Goal: Task Accomplishment & Management: Manage account settings

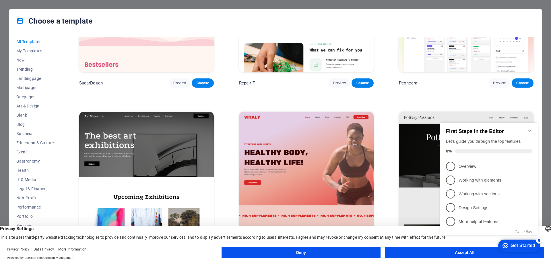
scroll to position [143, 0]
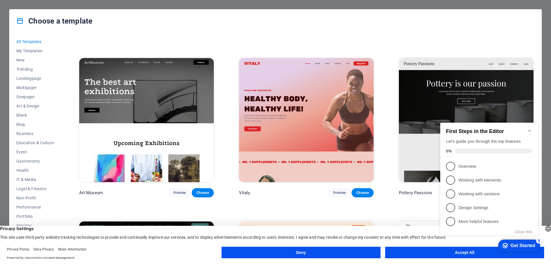
click at [529, 129] on icon "Minimize checklist" at bounding box center [529, 130] width 5 height 5
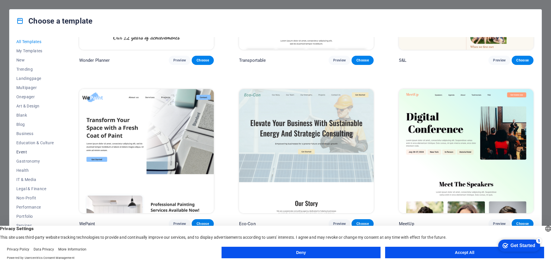
scroll to position [28, 0]
click at [28, 196] on span "Services" at bounding box center [35, 196] width 38 height 5
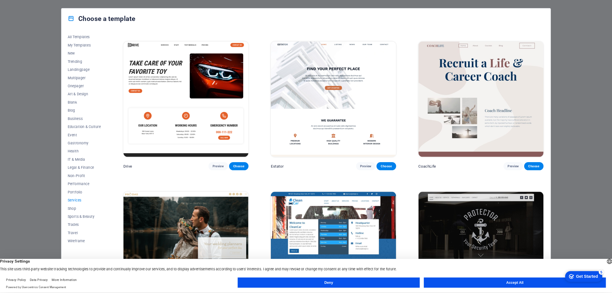
scroll to position [329, 0]
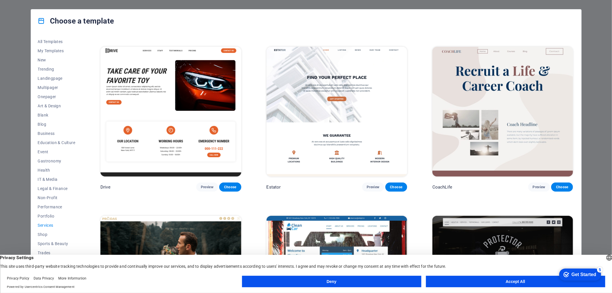
click at [188, 121] on img at bounding box center [170, 112] width 140 height 130
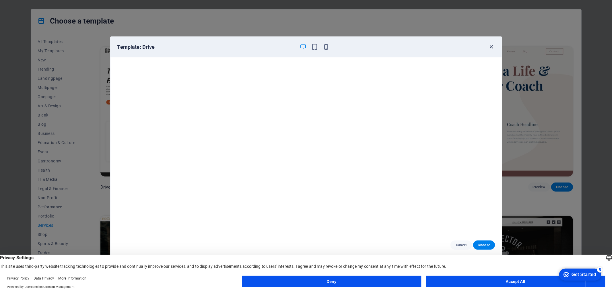
click at [492, 47] on icon "button" at bounding box center [491, 47] width 7 height 7
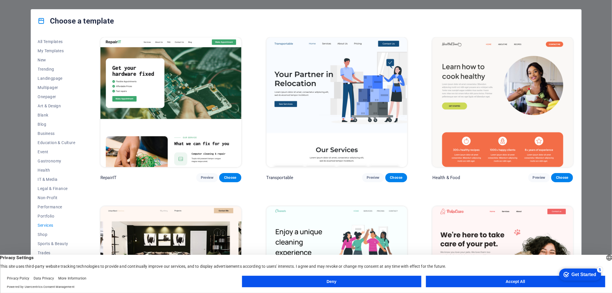
scroll to position [0, 0]
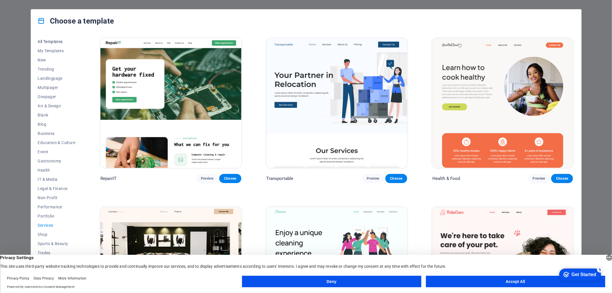
click at [46, 44] on span "All Templates" at bounding box center [57, 41] width 38 height 5
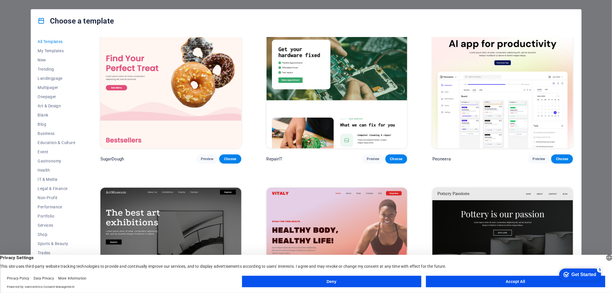
scroll to position [64, 0]
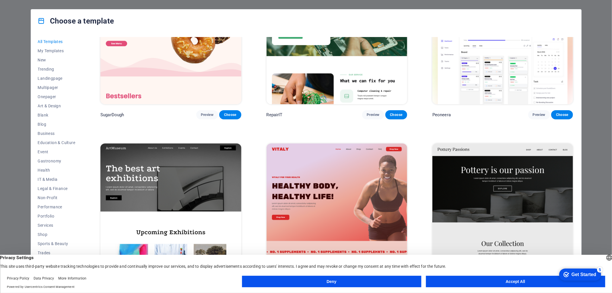
click at [491, 263] on button "Accept All" at bounding box center [515, 281] width 179 height 11
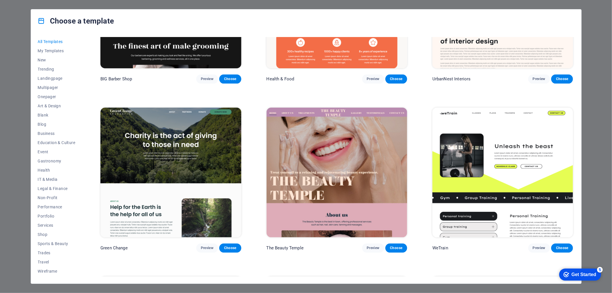
scroll to position [1115, 0]
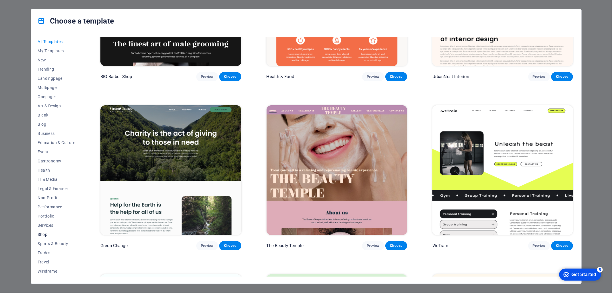
click at [41, 233] on span "Shop" at bounding box center [57, 234] width 38 height 5
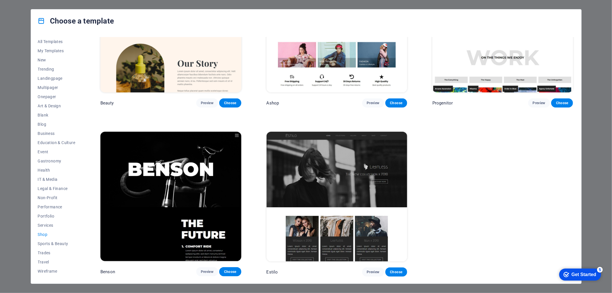
scroll to position [411, 0]
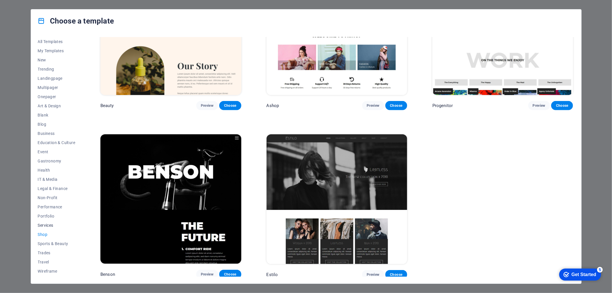
click at [45, 223] on span "Services" at bounding box center [57, 225] width 38 height 5
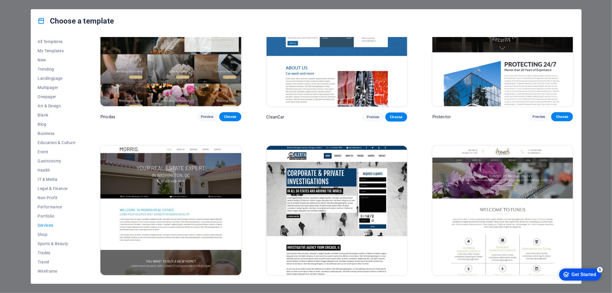
scroll to position [533, 0]
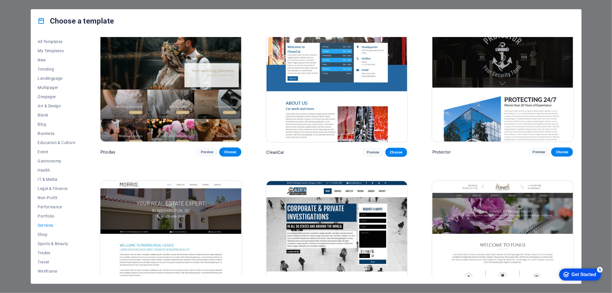
click at [44, 224] on span "Services" at bounding box center [57, 225] width 38 height 5
click at [47, 224] on span "Services" at bounding box center [57, 225] width 38 height 5
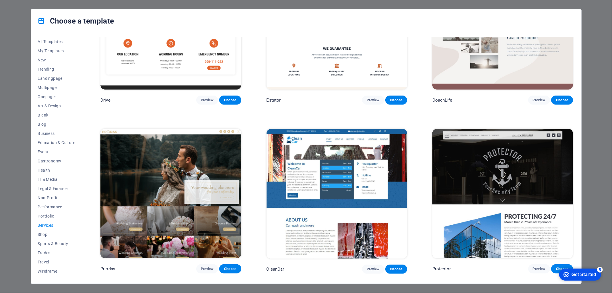
scroll to position [405, 0]
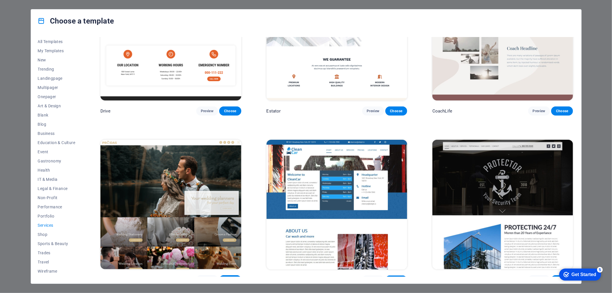
click at [327, 167] on img at bounding box center [336, 205] width 140 height 130
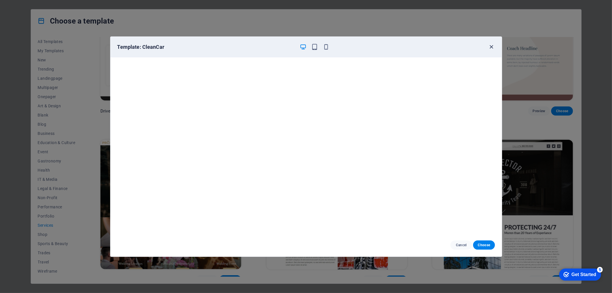
click at [490, 45] on icon "button" at bounding box center [491, 47] width 7 height 7
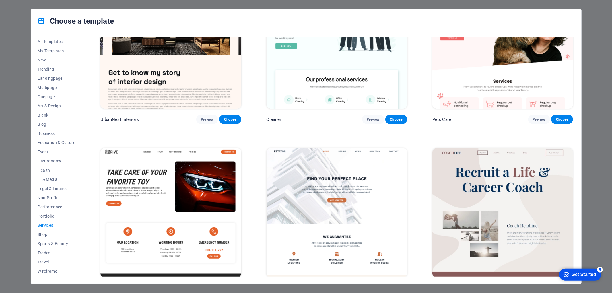
scroll to position [214, 0]
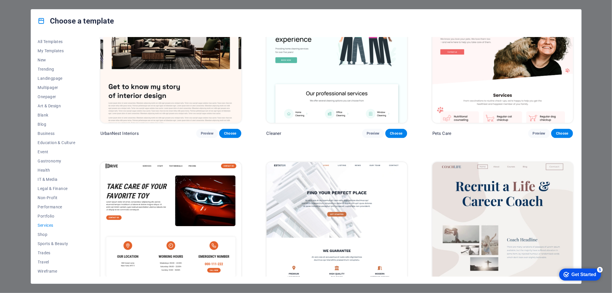
click at [319, 206] on img at bounding box center [336, 227] width 140 height 130
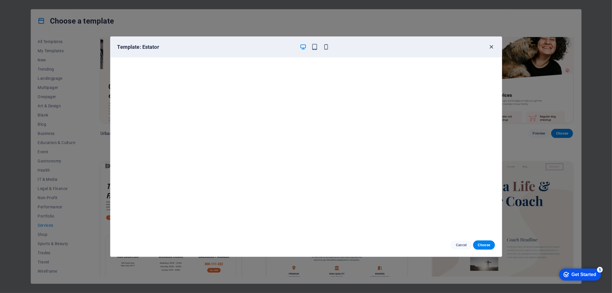
click at [493, 44] on icon "button" at bounding box center [491, 47] width 7 height 7
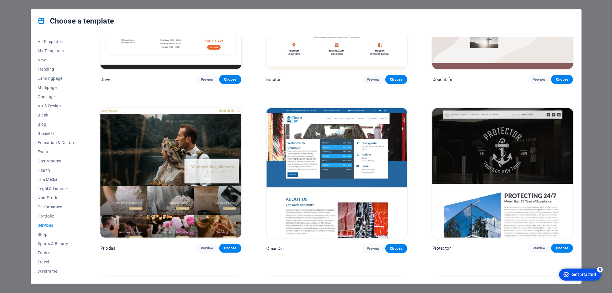
scroll to position [437, 0]
click at [331, 151] on img at bounding box center [336, 173] width 140 height 130
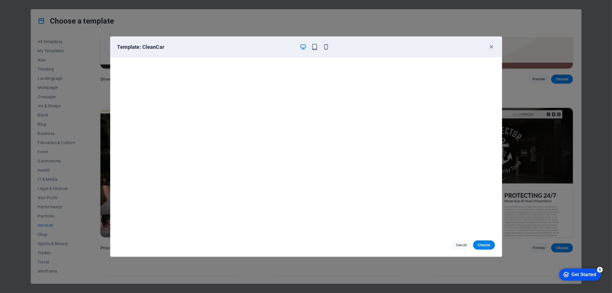
drag, startPoint x: 491, startPoint y: 47, endPoint x: 489, endPoint y: 59, distance: 12.0
click at [491, 47] on icon "button" at bounding box center [491, 47] width 7 height 7
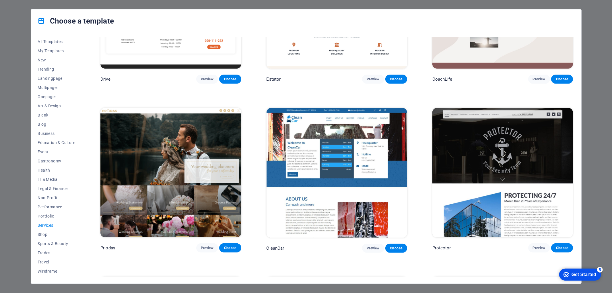
click at [144, 148] on img at bounding box center [170, 173] width 140 height 130
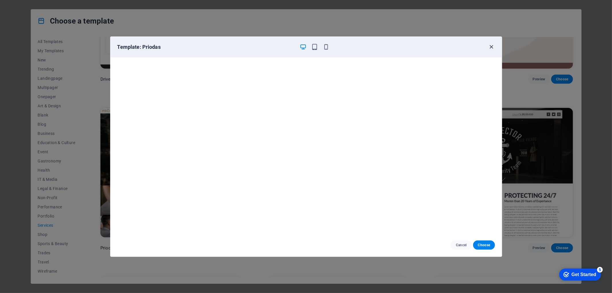
click at [491, 46] on icon "button" at bounding box center [491, 47] width 7 height 7
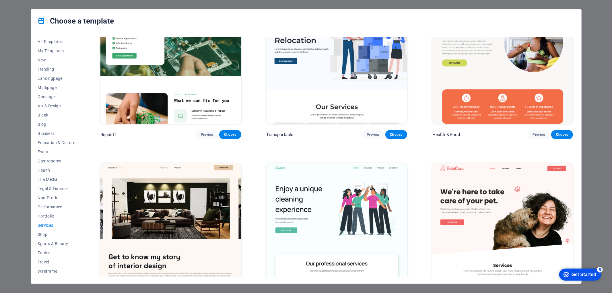
scroll to position [0, 0]
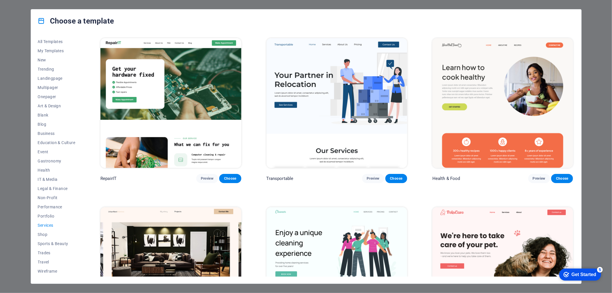
click at [350, 79] on img at bounding box center [336, 103] width 140 height 130
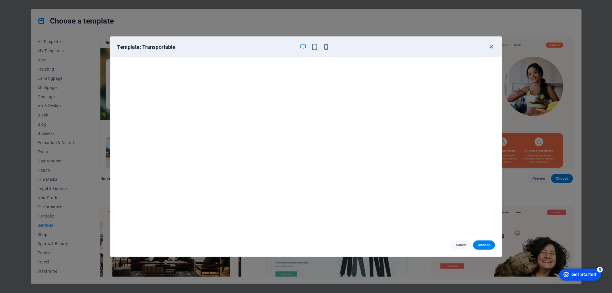
click at [493, 48] on icon "button" at bounding box center [491, 47] width 7 height 7
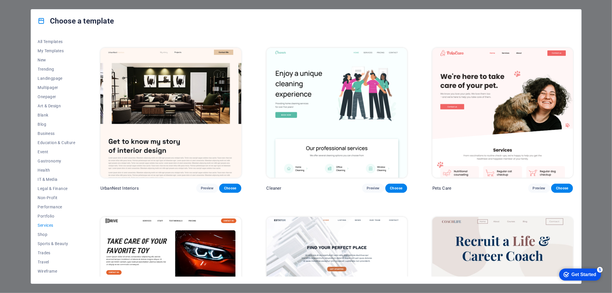
scroll to position [191, 0]
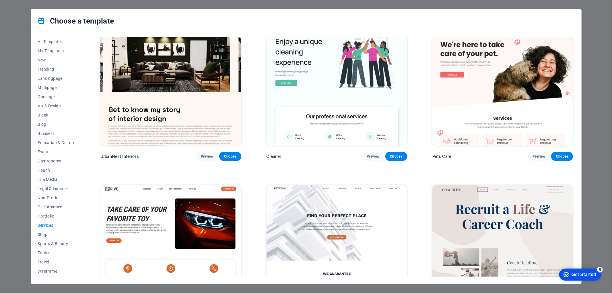
click at [312, 71] on img at bounding box center [336, 81] width 140 height 130
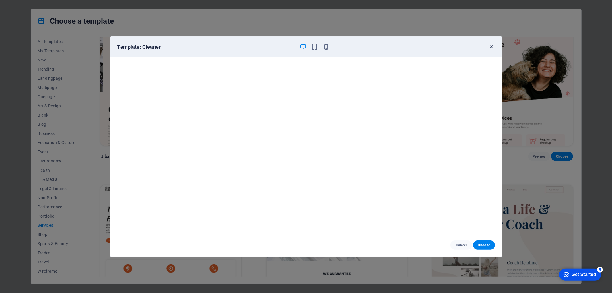
click at [490, 44] on icon "button" at bounding box center [491, 47] width 7 height 7
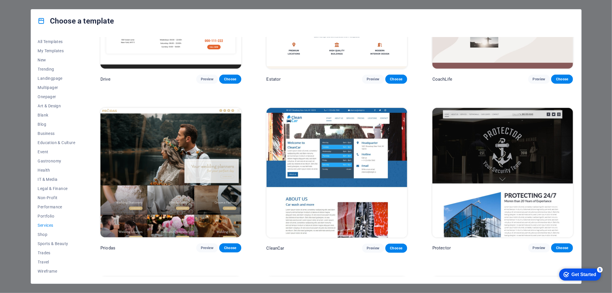
scroll to position [478, 0]
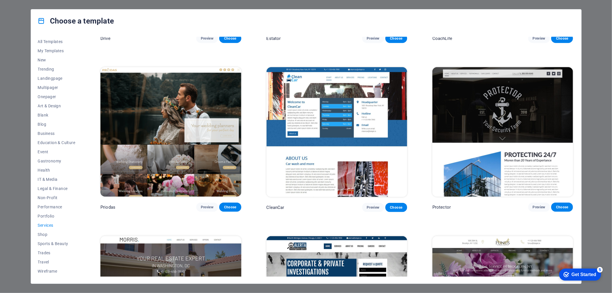
click at [338, 111] on img at bounding box center [336, 132] width 140 height 130
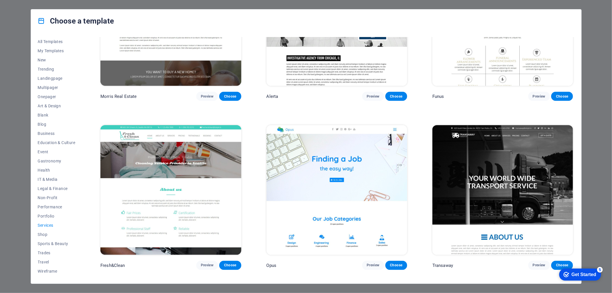
scroll to position [764, 0]
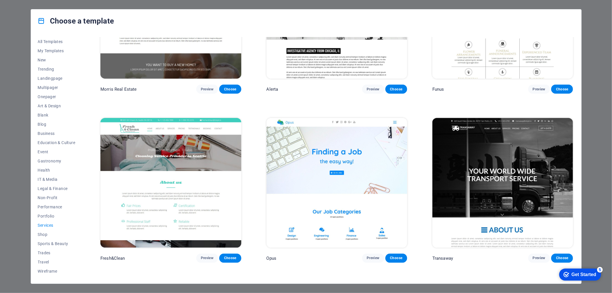
click at [340, 166] on img at bounding box center [336, 183] width 140 height 130
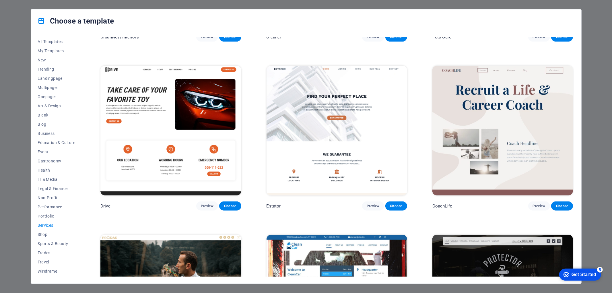
scroll to position [310, 0]
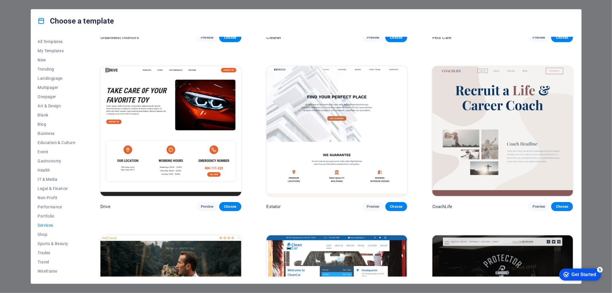
click at [329, 126] on img at bounding box center [336, 131] width 140 height 130
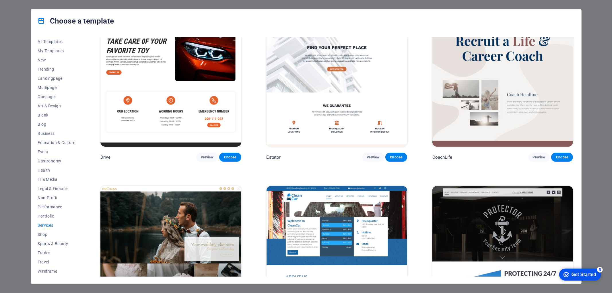
scroll to position [437, 0]
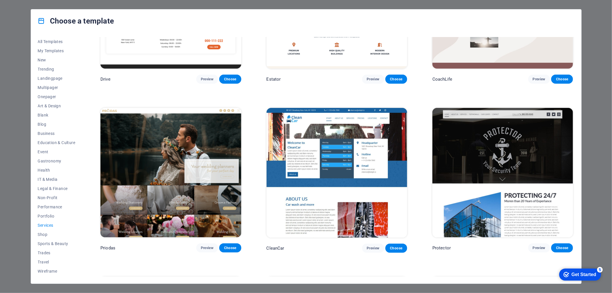
click at [321, 148] on img at bounding box center [336, 173] width 140 height 130
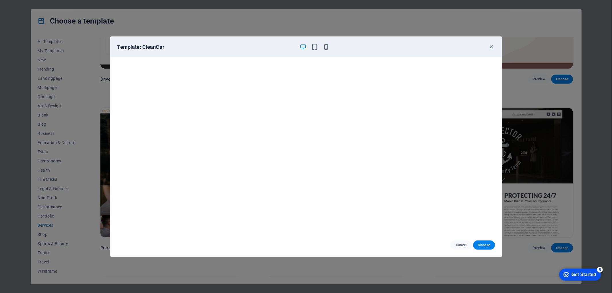
click at [313, 50] on div "Template: CleanCar" at bounding box center [305, 47] width 391 height 21
click at [313, 48] on icon "button" at bounding box center [314, 47] width 7 height 7
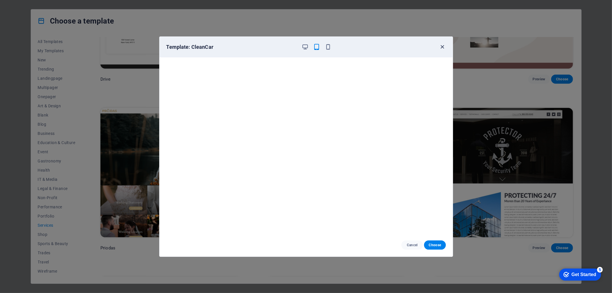
click at [442, 45] on icon "button" at bounding box center [442, 47] width 7 height 7
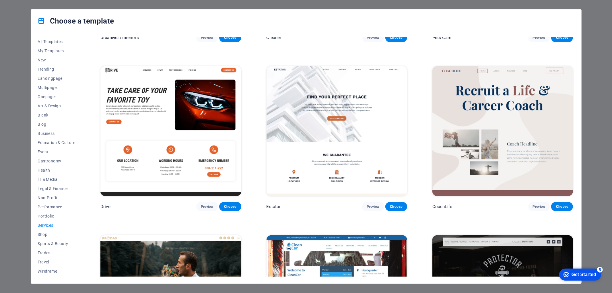
scroll to position [214, 0]
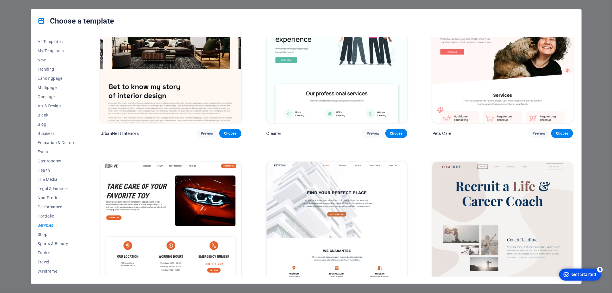
click at [291, 207] on img at bounding box center [336, 227] width 140 height 130
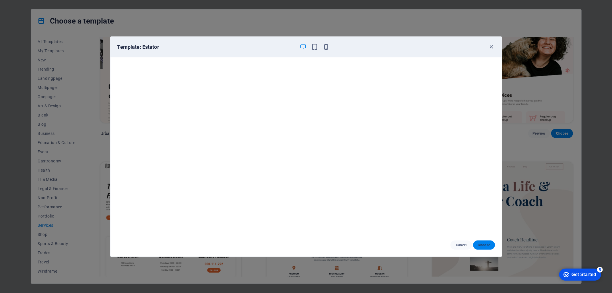
click at [482, 248] on button "Choose" at bounding box center [484, 244] width 22 height 9
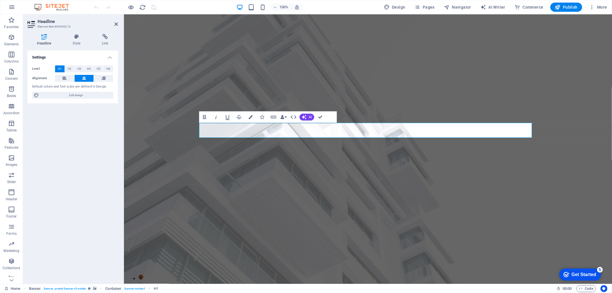
click at [98, 136] on div "Settings Level H1 H2 H3 H4 H5 H6 Alignment Default colors and font sizes are de…" at bounding box center [73, 164] width 90 height 229
click at [115, 25] on icon at bounding box center [115, 24] width 3 height 5
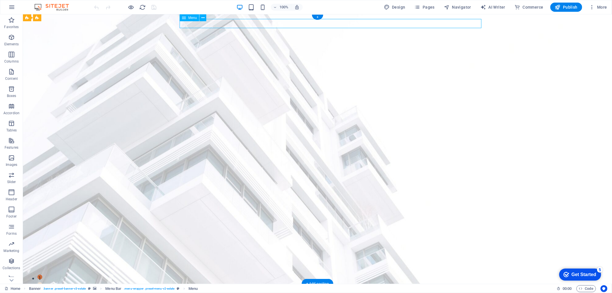
select select
select select "1"
select select
select select "2"
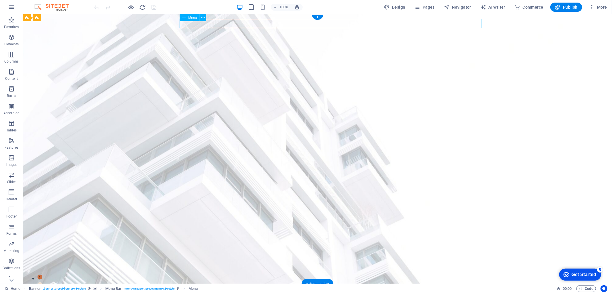
select select
select select "3"
select select
select select "4"
select select
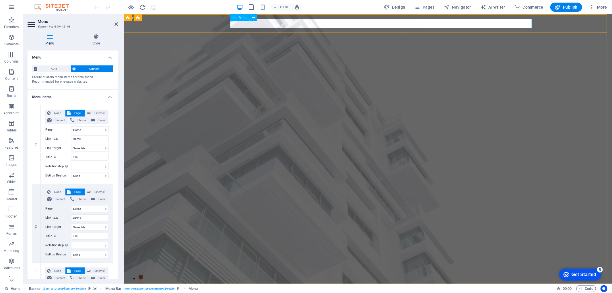
click at [82, 130] on select "Home Listing News Our Team Contact Legal Notice Privacy" at bounding box center [90, 129] width 38 height 7
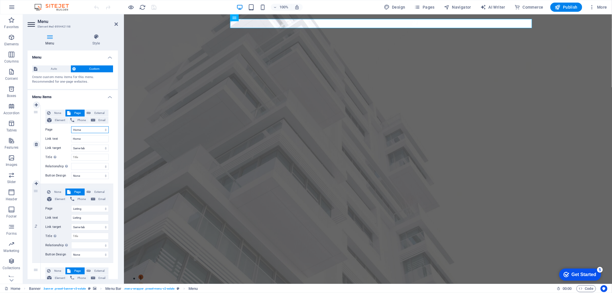
click at [82, 130] on select "Home Listing News Our Team Contact Legal Notice Privacy" at bounding box center [90, 129] width 38 height 7
click at [76, 131] on select "Home Listing News Our Team Contact Legal Notice Privacy" at bounding box center [90, 129] width 38 height 7
click at [83, 95] on h4 "Menu items" at bounding box center [73, 95] width 90 height 10
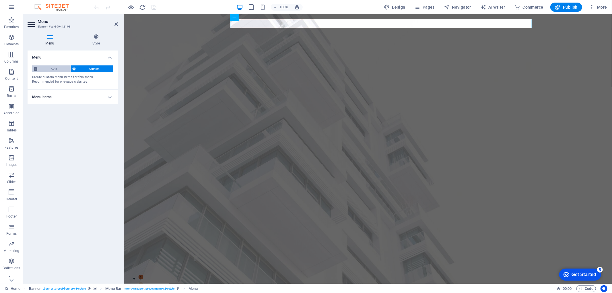
click at [56, 71] on span "Auto" at bounding box center [54, 68] width 30 height 7
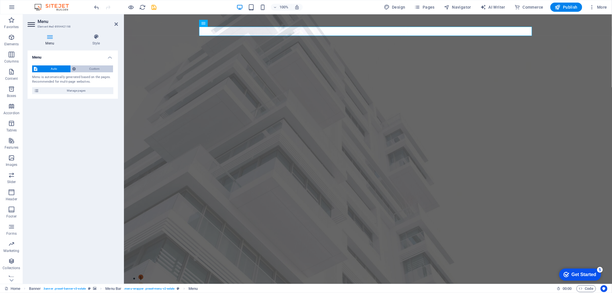
click at [89, 69] on span "Custom" at bounding box center [95, 68] width 34 height 7
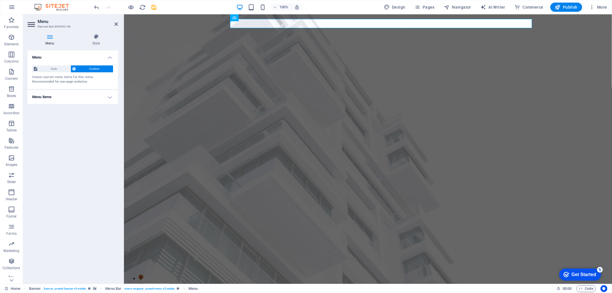
click at [108, 93] on h4 "Menu items" at bounding box center [73, 97] width 90 height 14
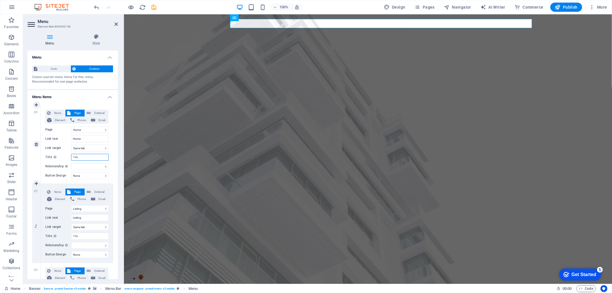
click at [81, 156] on input "Title Additional link description, should not be the same as the link text. The…" at bounding box center [90, 157] width 38 height 7
paste input "الرئيسية"
type input "الرئيسية"
select select
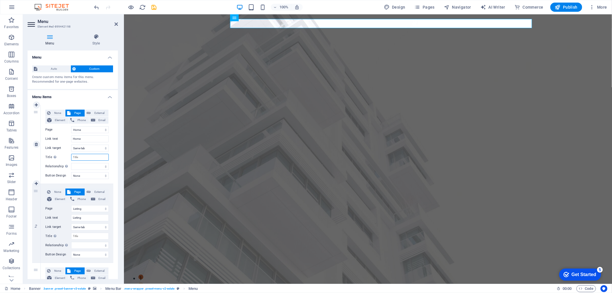
select select
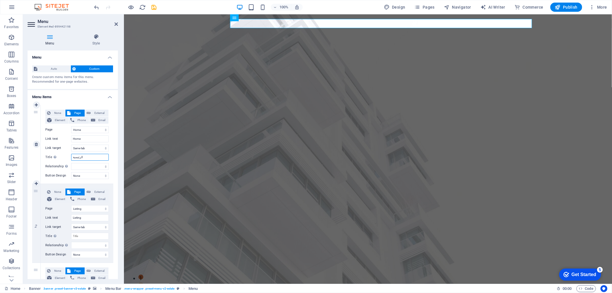
select select
type input "الرئيسية"
click at [32, 153] on div "1" at bounding box center [36, 144] width 9 height 79
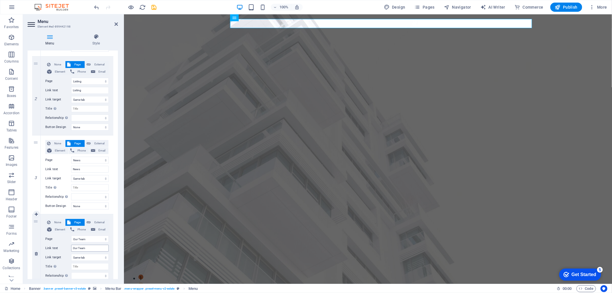
scroll to position [95, 0]
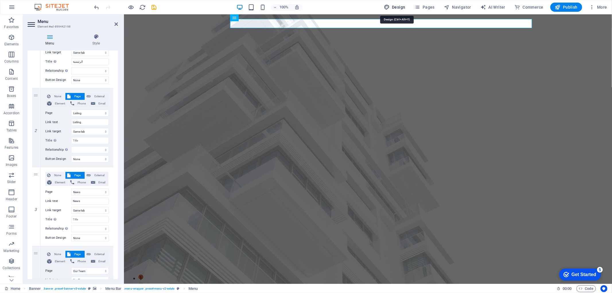
click at [401, 7] on span "Design" at bounding box center [395, 7] width 22 height 6
select select "px"
select select "500"
select select "px"
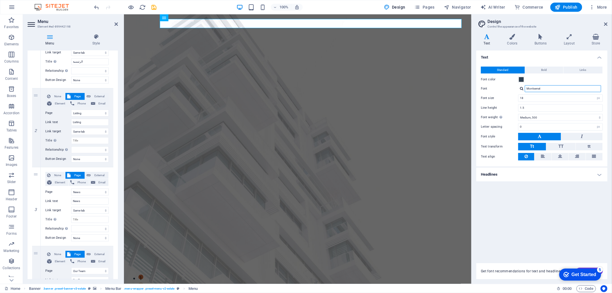
click at [538, 88] on input "Montserrat" at bounding box center [562, 88] width 76 height 7
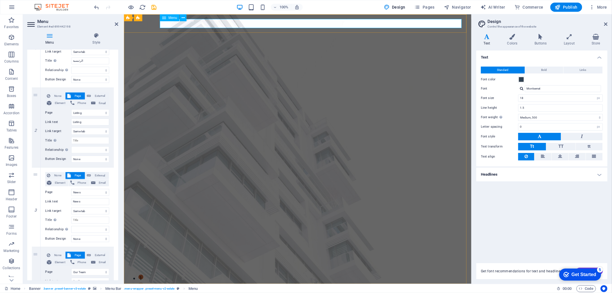
drag, startPoint x: 267, startPoint y: 24, endPoint x: 225, endPoint y: 93, distance: 80.2
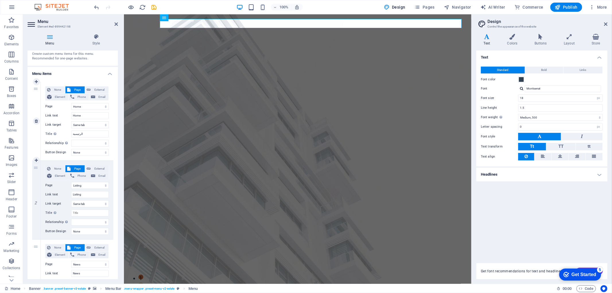
scroll to position [32, 0]
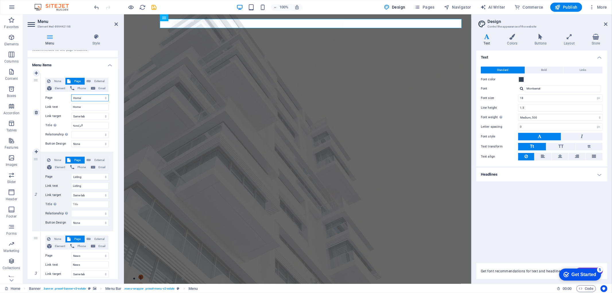
click at [87, 97] on select "Home Listing News Our Team Contact Legal Notice Privacy" at bounding box center [90, 97] width 38 height 7
click at [71, 94] on select "Home Listing News Our Team Contact Legal Notice Privacy" at bounding box center [90, 97] width 38 height 7
click at [89, 108] on input "Home" at bounding box center [90, 107] width 38 height 7
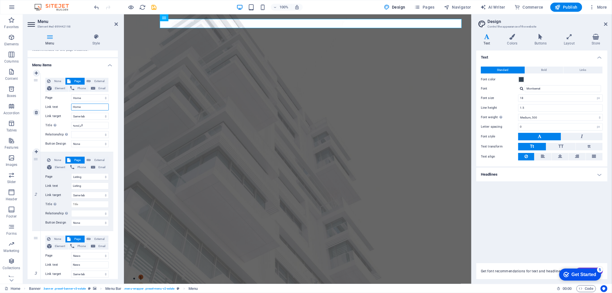
paste input "الرئيسية"
type input "الرئيسية"
select select
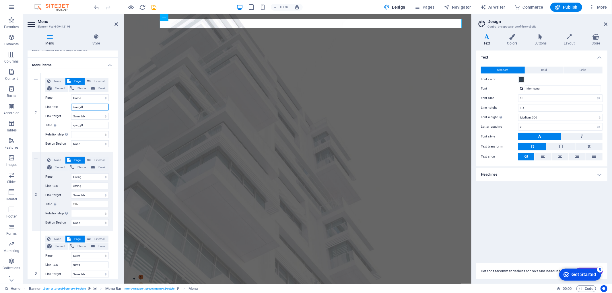
select select
click at [115, 103] on div "1 None Page External Element Phone Email Page Home Listing News Our Team Contac…" at bounding box center [73, 270] width 90 height 403
click at [93, 114] on select "New tab Same tab Overlay" at bounding box center [90, 116] width 38 height 7
click at [29, 120] on div "1 None Page External Element Phone Email Page Home Listing News Our Team Contac…" at bounding box center [73, 270] width 90 height 403
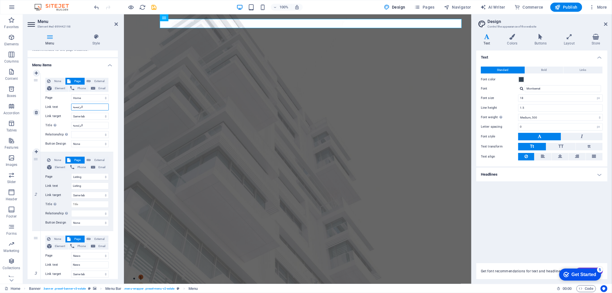
click at [72, 105] on input "الرئيسية" at bounding box center [90, 107] width 38 height 7
type input "/الرئيسية"
select select
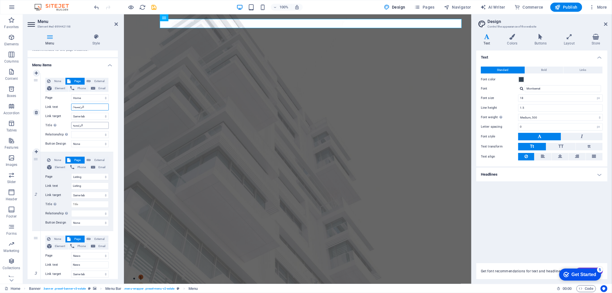
select select
type input "Ac/الرئيسية"
select select
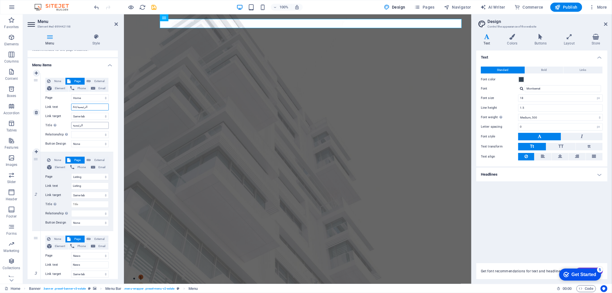
select select
type input "Acceuil/الرئيسية"
select select
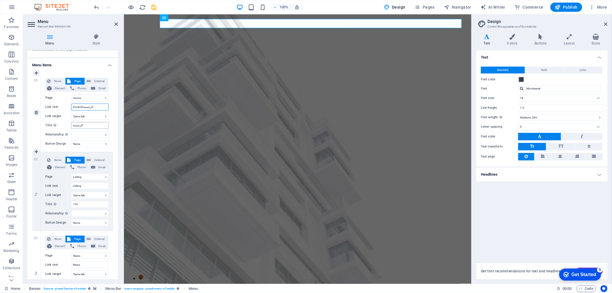
select select
type input "Acceu/الرئيسية"
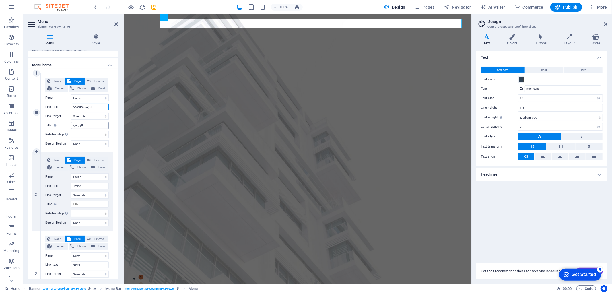
select select
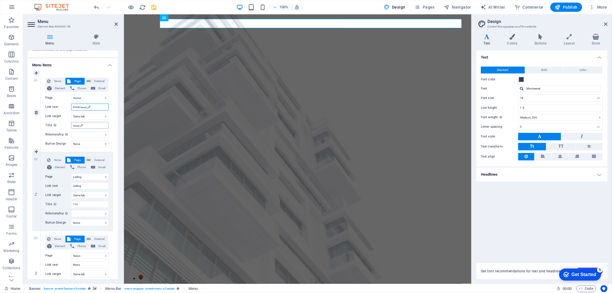
type input "Acc/الرئيسية"
select select
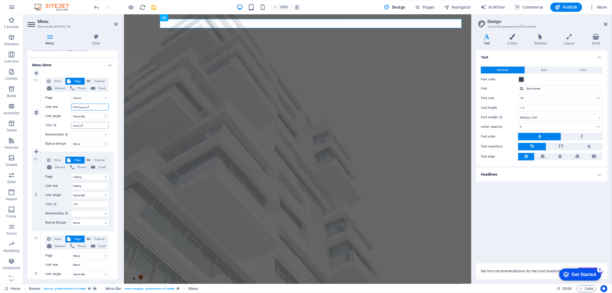
select select
type input "Accueil /الرئيسية"
select select
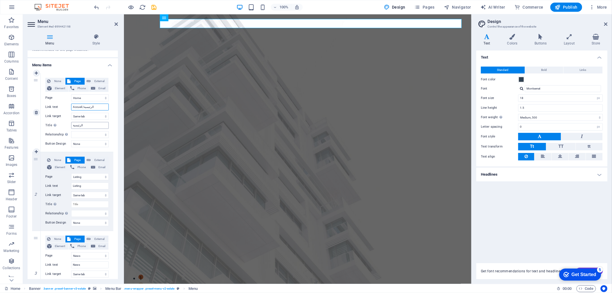
select select
type input "Accueil /الرئيسية"
click at [85, 177] on select "Home Listing News Our Team Contact Legal Notice Privacy" at bounding box center [90, 176] width 38 height 7
click at [110, 147] on div "None Page External Element Phone Email Page Home Listing News Our Team Contact …" at bounding box center [77, 112] width 73 height 79
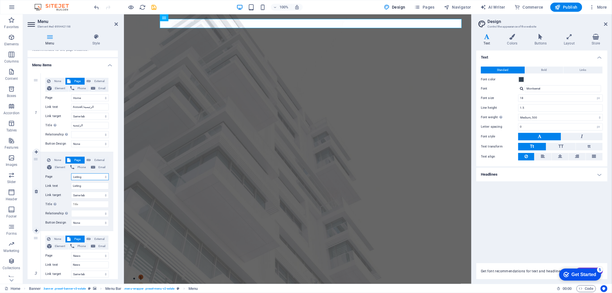
click at [90, 177] on select "Home Listing News Our Team Contact Legal Notice Privacy" at bounding box center [90, 176] width 38 height 7
click at [71, 173] on select "Home Listing News Our Team Contact Legal Notice Privacy" at bounding box center [90, 176] width 38 height 7
click at [89, 186] on input "Listing" at bounding box center [90, 185] width 38 height 7
type input "Nos produ"
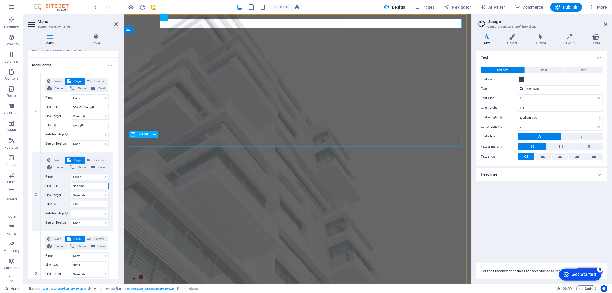
select select
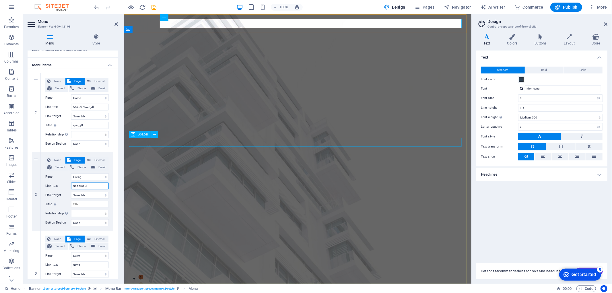
type input "Nos produit"
select select
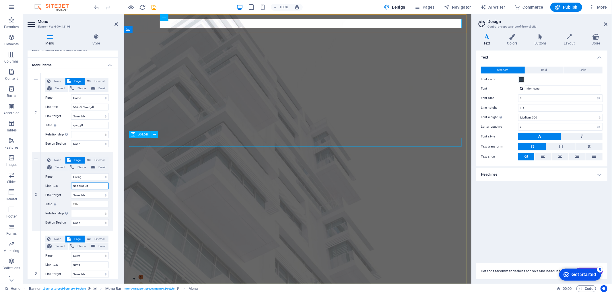
select select
type input "Nos produits/"
select select
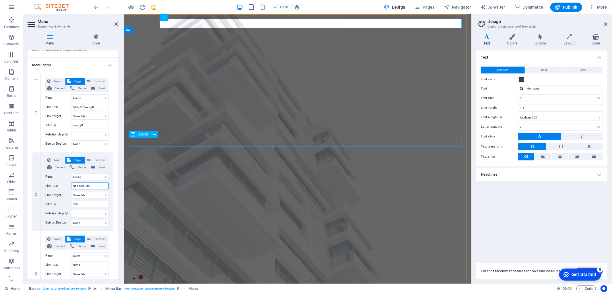
select select
paste input "منتجتنا"
type input "Nos produits/منتجتنا"
select select
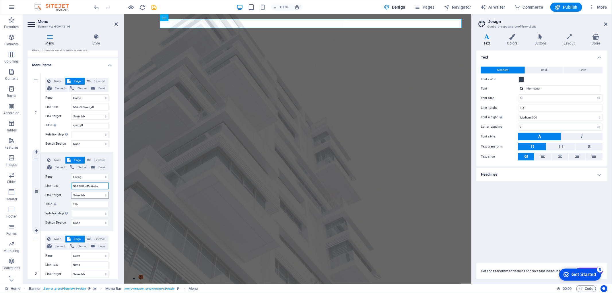
select select
type input "Nos produits/منتجتنا"
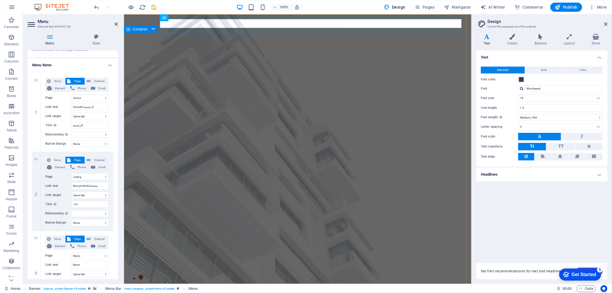
drag, startPoint x: 237, startPoint y: 99, endPoint x: 335, endPoint y: 102, distance: 98.4
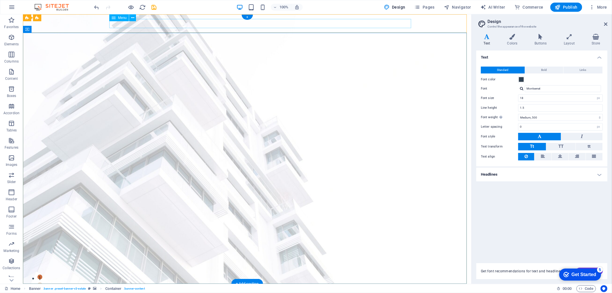
select select
select select "1"
select select
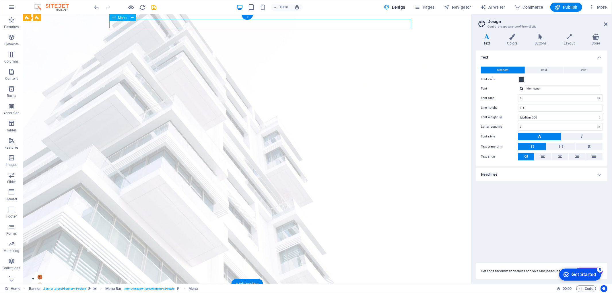
select select "2"
select select
select select "3"
select select
select select "4"
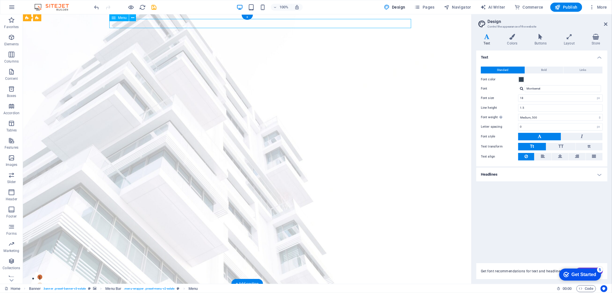
select select
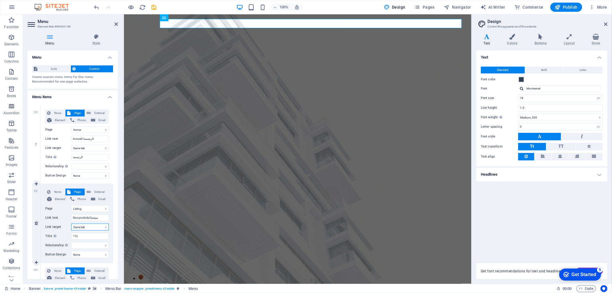
click at [91, 227] on select "New tab Same tab Overlay" at bounding box center [90, 226] width 38 height 7
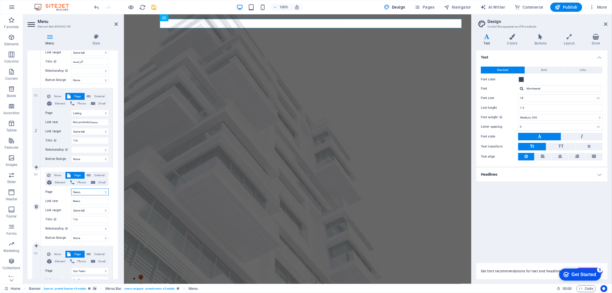
click at [91, 192] on select "Home Listing News Our Team Contact Legal Notice Privacy" at bounding box center [90, 191] width 38 height 7
click at [92, 201] on input "News" at bounding box center [90, 201] width 38 height 7
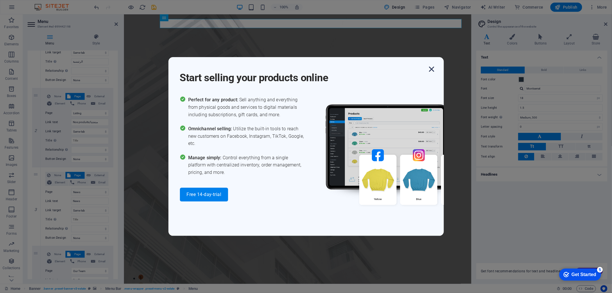
click at [432, 67] on icon "button" at bounding box center [431, 69] width 10 height 10
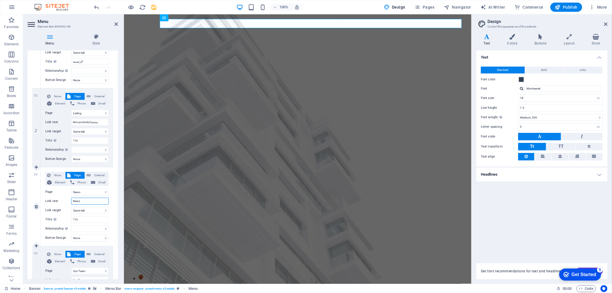
paste input "عروضنا"
type input "عروضنا"
select select
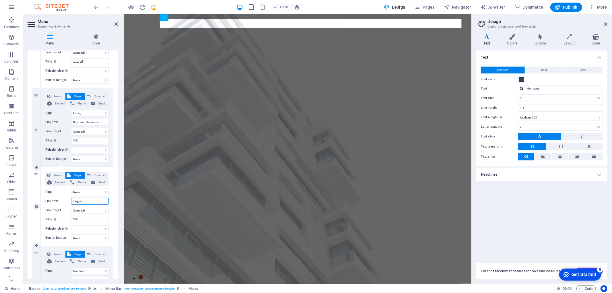
select select
click at [72, 200] on input "عروضنا" at bounding box center [90, 201] width 38 height 7
type input "Nos promعروضنا"
select select
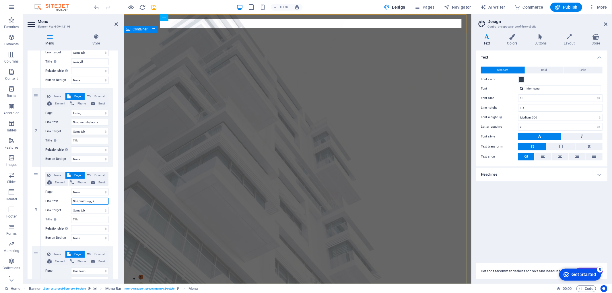
select select
type input "Nos promotiعروضنا"
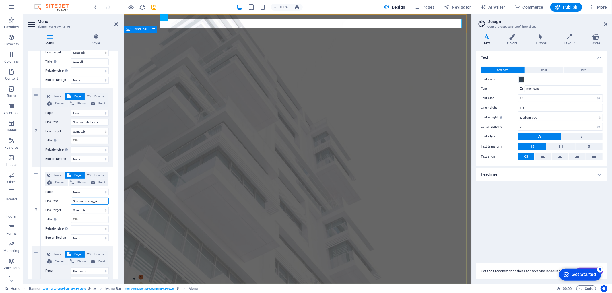
select select
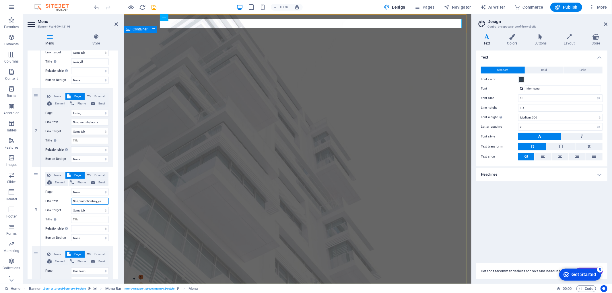
type input "Nos promotionsعروضنا"
select select
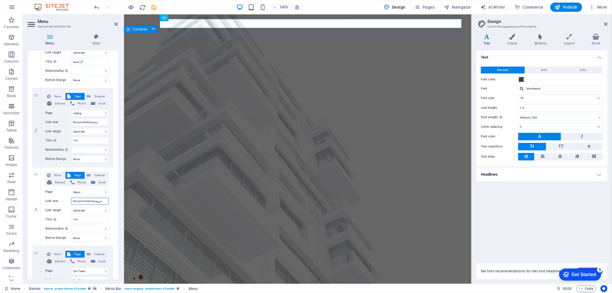
select select
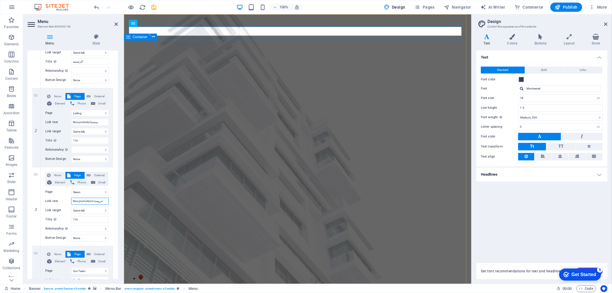
type input "Nos promotions /عروضنا"
select select
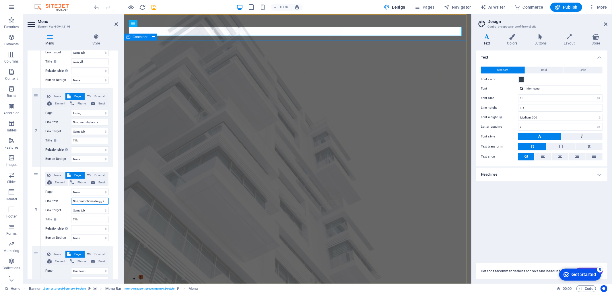
select select
type input "Nos promotions / عروضنا"
select select
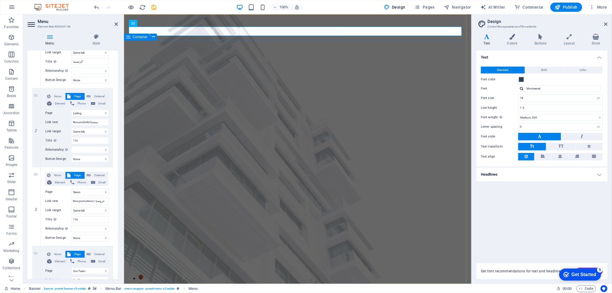
select select
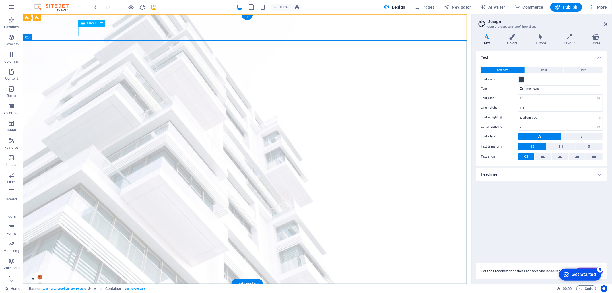
select select
select select "1"
select select
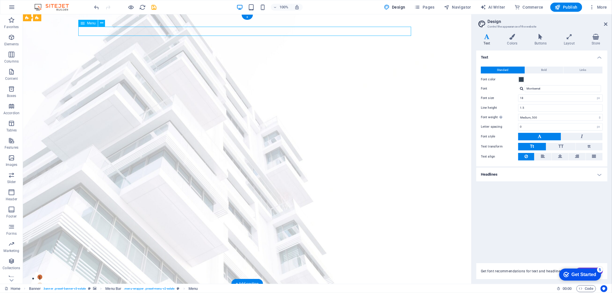
select select "2"
select select
select select "3"
select select
select select "4"
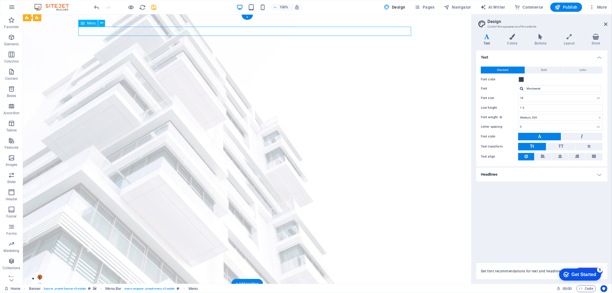
select select
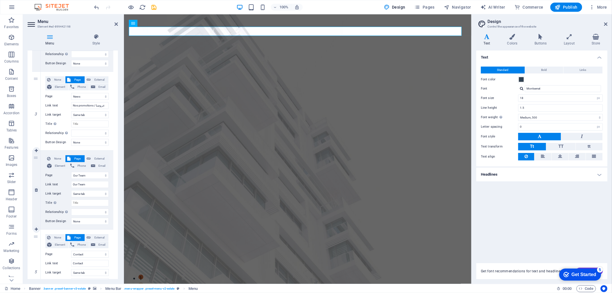
scroll to position [159, 0]
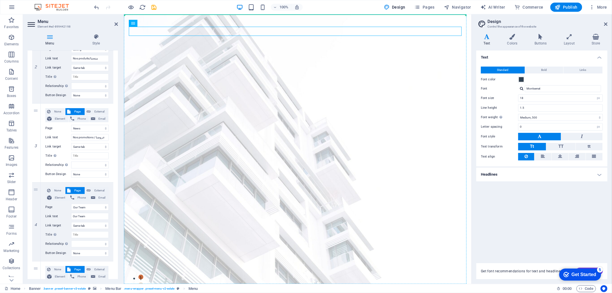
drag, startPoint x: 182, startPoint y: 31, endPoint x: 182, endPoint y: 38, distance: 7.2
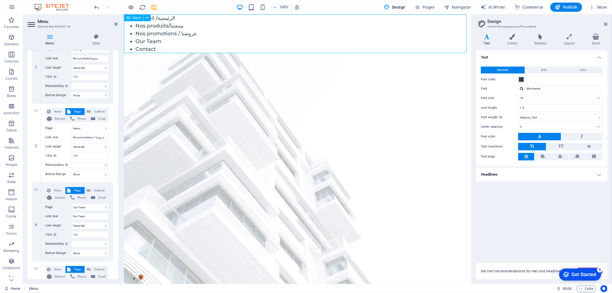
click at [136, 18] on span "Menu" at bounding box center [136, 17] width 9 height 3
click at [146, 19] on icon at bounding box center [147, 18] width 3 height 6
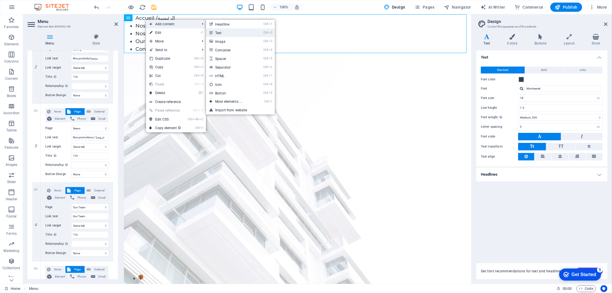
click at [231, 35] on link "Ctrl 2 Text" at bounding box center [229, 32] width 47 height 9
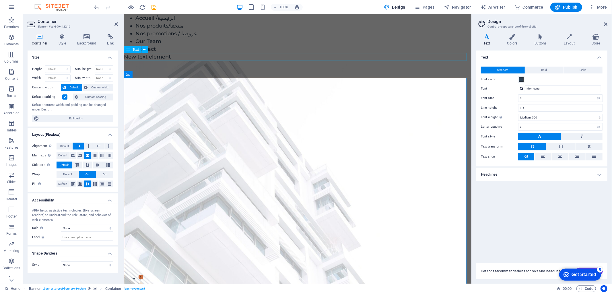
click at [207, 58] on div "New text element" at bounding box center [297, 57] width 347 height 8
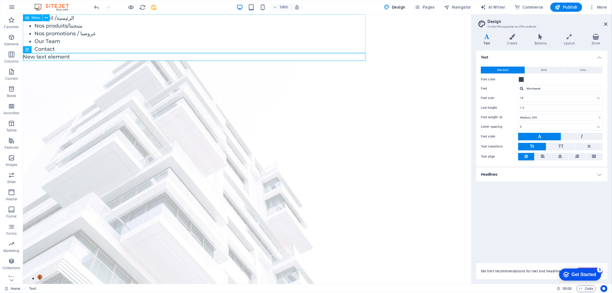
click at [200, 41] on nav "Accueil /الرئيسية Nos produits/منتجتنا Nos promotions / عروضنا Our Team Contact" at bounding box center [247, 33] width 448 height 39
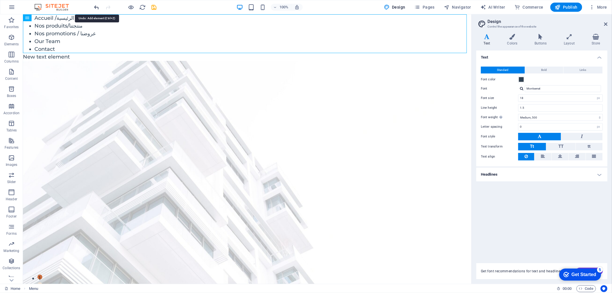
click at [97, 6] on icon "undo" at bounding box center [96, 7] width 7 height 7
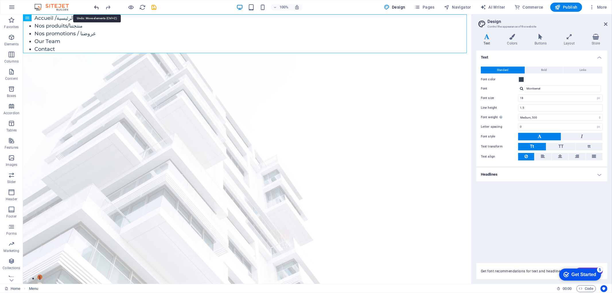
click at [97, 6] on icon "undo" at bounding box center [96, 7] width 7 height 7
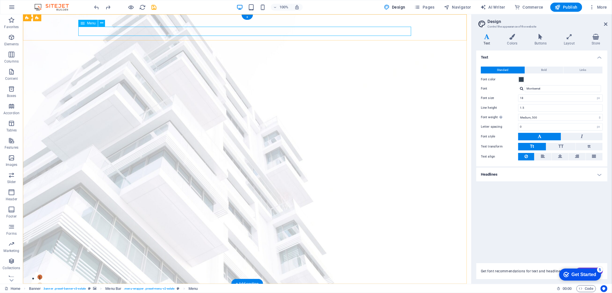
select select
select select "1"
select select
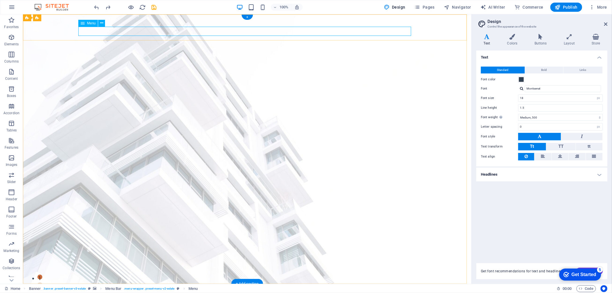
select select "2"
select select
select select "3"
select select
select select "4"
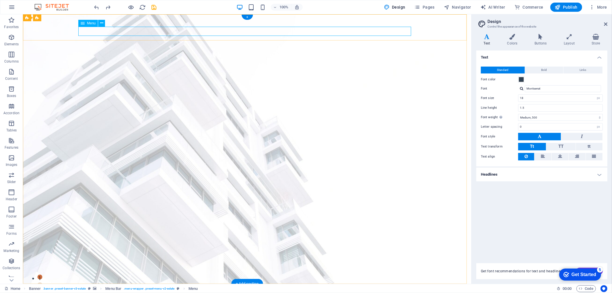
select select
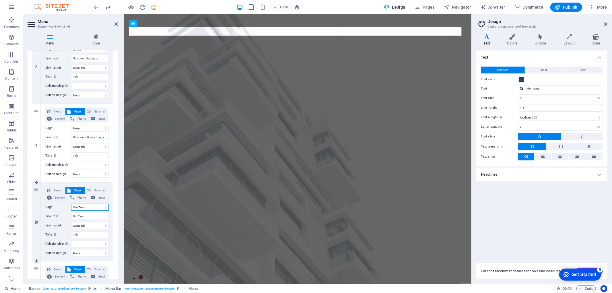
click at [91, 206] on select "Home Listing News Our Team Contact Legal Notice Privacy" at bounding box center [90, 207] width 38 height 7
click at [91, 214] on input "Our Team" at bounding box center [90, 216] width 38 height 7
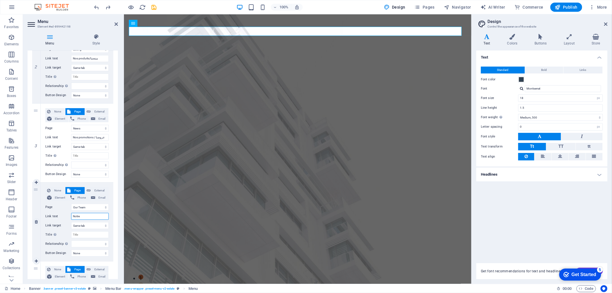
type input "Notre é"
select select
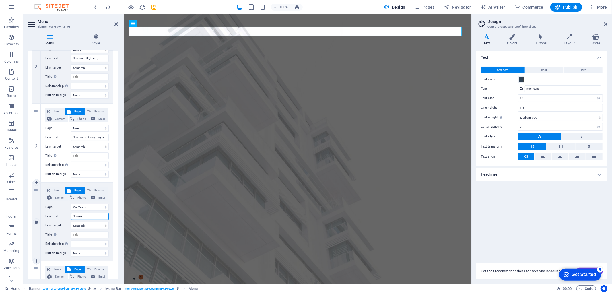
select select
type input "Notre équipe /"
select select
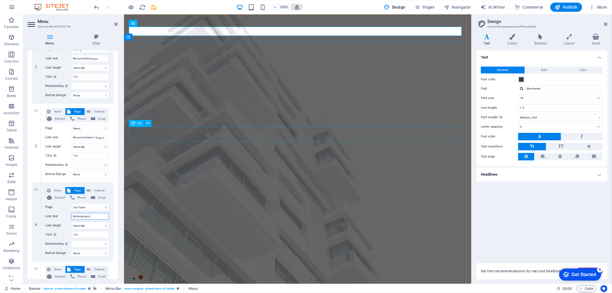
select select
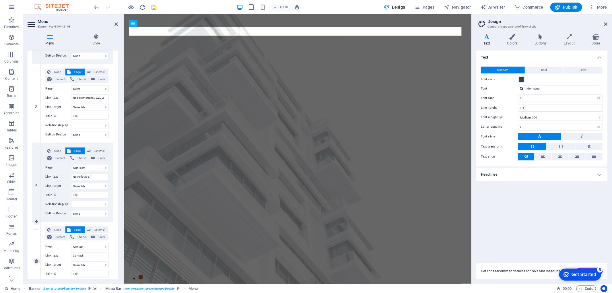
scroll to position [236, 0]
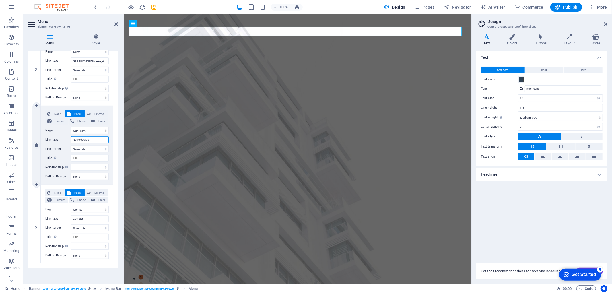
click at [99, 138] on input "Notre équipe /" at bounding box center [90, 139] width 38 height 7
paste input "من نحن"
type input "Notre équipe / من نحن"
select select
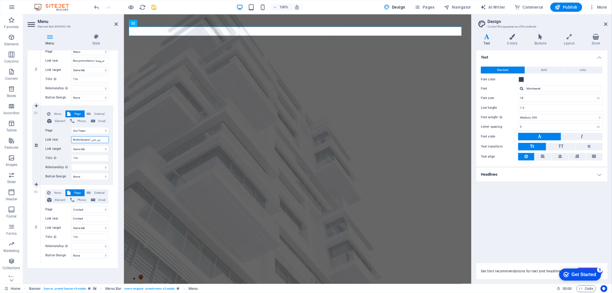
select select
drag, startPoint x: 90, startPoint y: 140, endPoint x: 71, endPoint y: 139, distance: 19.8
click at [71, 139] on div "Link text Notre équipe / من نحن" at bounding box center [76, 139] width 63 height 7
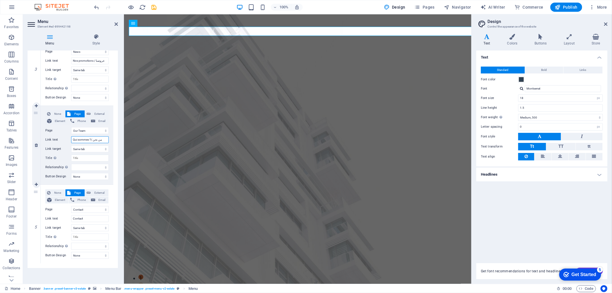
type input "Qui sommes / من نحن"
select select
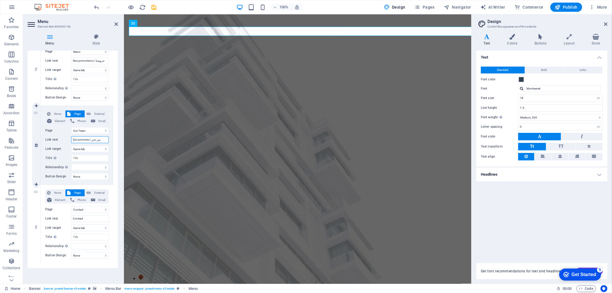
select select
type input "Qui sommes Nous/ من نحن"
select select
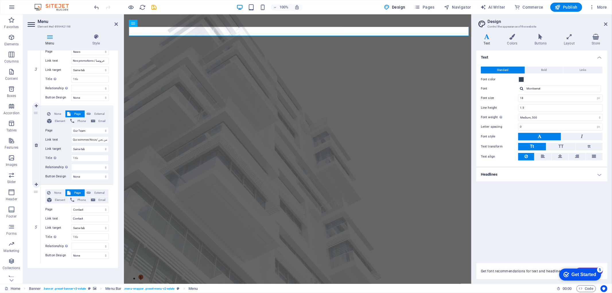
select select
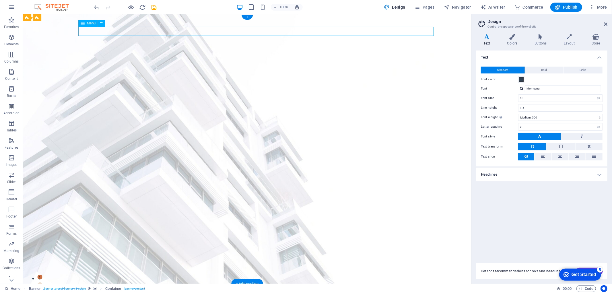
select select
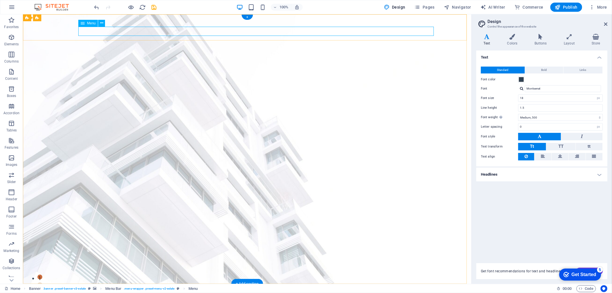
select select "1"
select select
select select "2"
select select
select select "3"
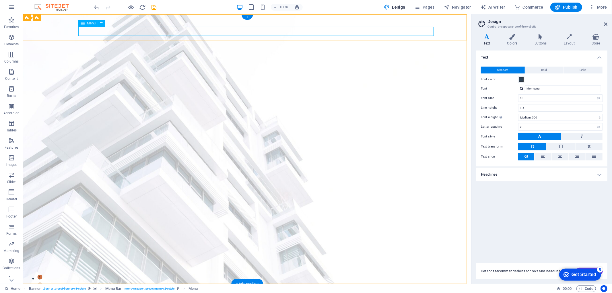
select select
select select "4"
select select
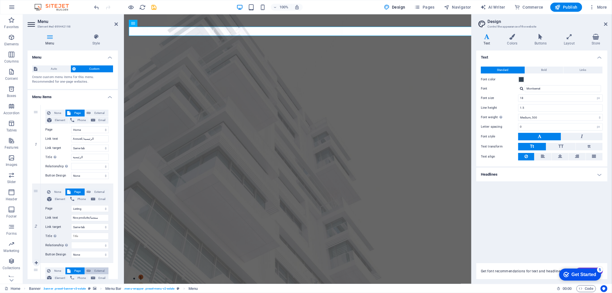
scroll to position [32, 0]
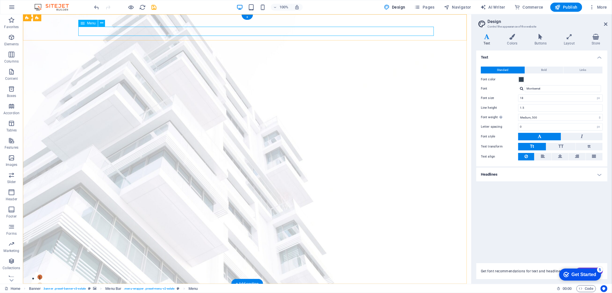
select select
select select "1"
select select
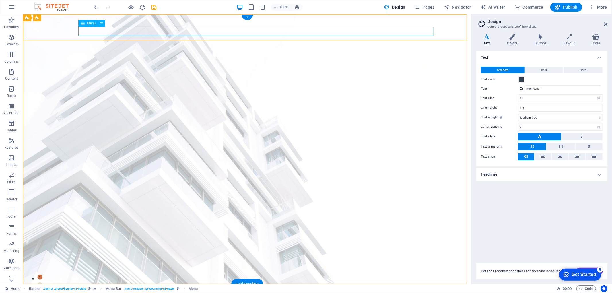
select select "2"
select select
select select "3"
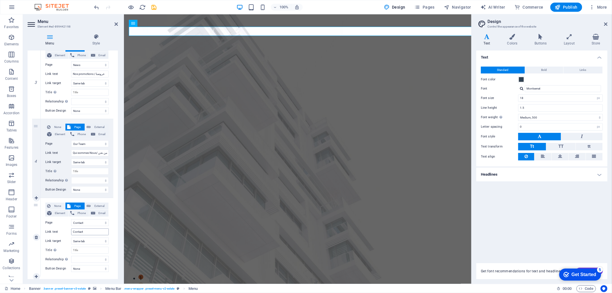
scroll to position [236, 0]
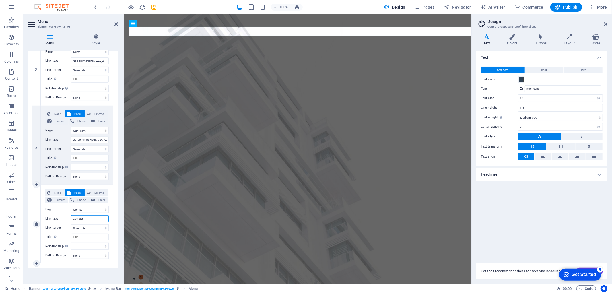
click at [91, 218] on input "Contact" at bounding box center [90, 218] width 38 height 7
paste input "للتواصل"
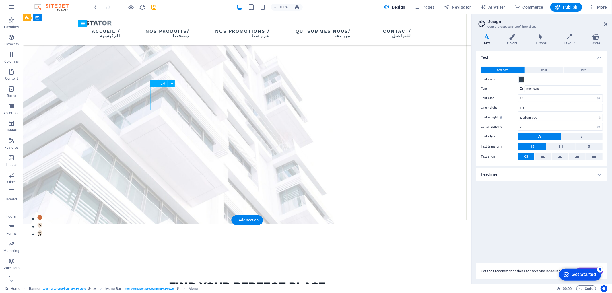
scroll to position [64, 0]
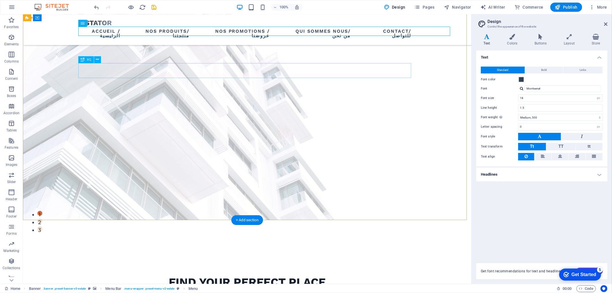
click at [282, 274] on div "FIND YOUR PERFECT PLACE" at bounding box center [247, 281] width 333 height 15
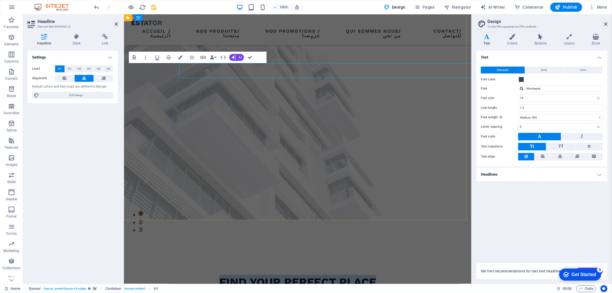
click at [282, 274] on h1 "FIND YOUR PERFECT PLACE" at bounding box center [297, 281] width 333 height 15
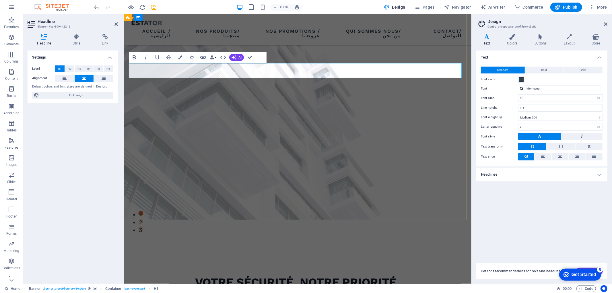
scroll to position [56, 0]
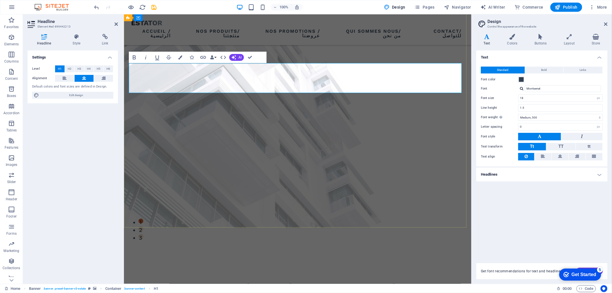
drag, startPoint x: 327, startPoint y: 86, endPoint x: 293, endPoint y: 100, distance: 36.9
click at [282, 282] on h1 "Votre sécurité, notre priorité. ‌أمانكم، أولويتنا" at bounding box center [297, 297] width 333 height 30
drag, startPoint x: 328, startPoint y: 108, endPoint x: 419, endPoint y: 111, distance: 90.9
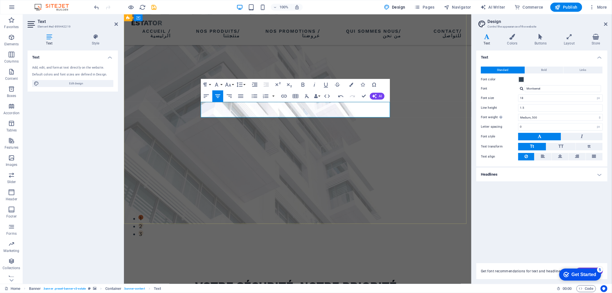
drag, startPoint x: 337, startPoint y: 106, endPoint x: 353, endPoint y: 104, distance: 15.5
click at [375, 95] on icon "button" at bounding box center [374, 96] width 5 height 5
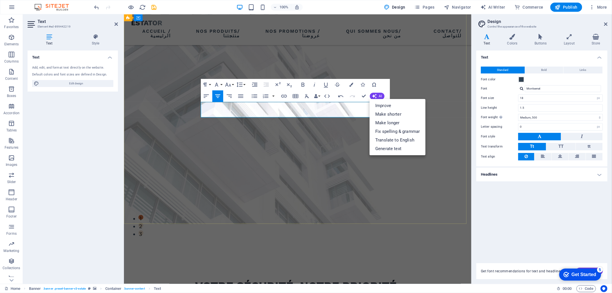
click at [390, 108] on link "Improve" at bounding box center [397, 105] width 56 height 9
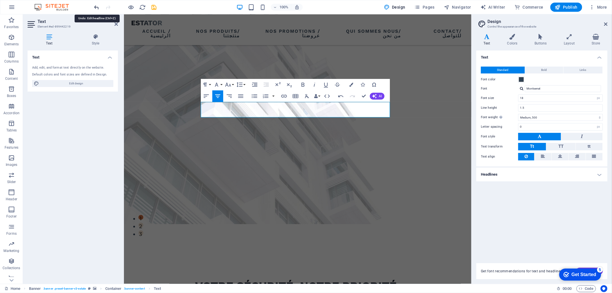
click at [96, 7] on icon "undo" at bounding box center [96, 7] width 7 height 7
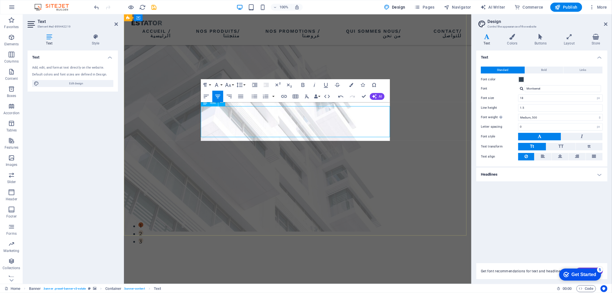
scroll to position [48, 0]
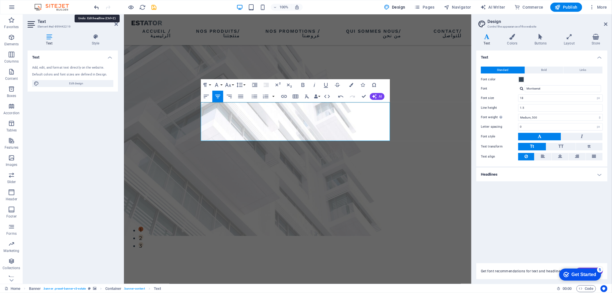
click at [96, 7] on icon "undo" at bounding box center [96, 7] width 7 height 7
click at [97, 5] on icon "undo" at bounding box center [96, 7] width 7 height 7
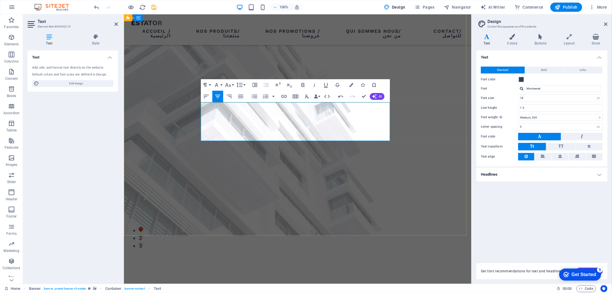
drag, startPoint x: 367, startPoint y: 136, endPoint x: 327, endPoint y: 116, distance: 45.1
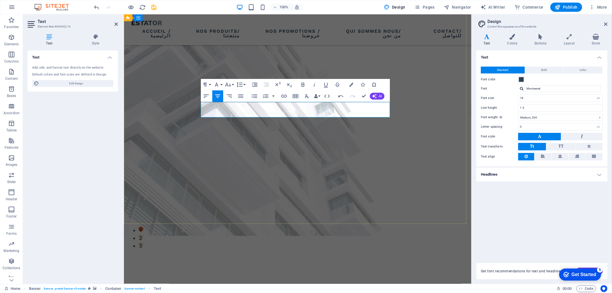
scroll to position [60, 0]
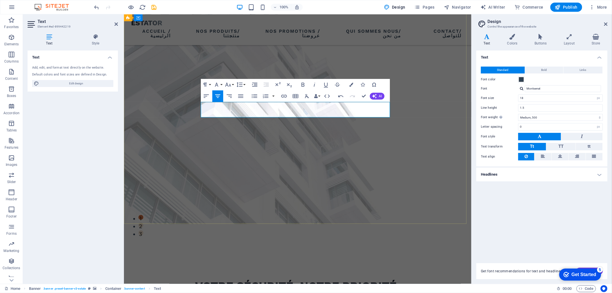
drag, startPoint x: 336, startPoint y: 105, endPoint x: 352, endPoint y: 106, distance: 16.1
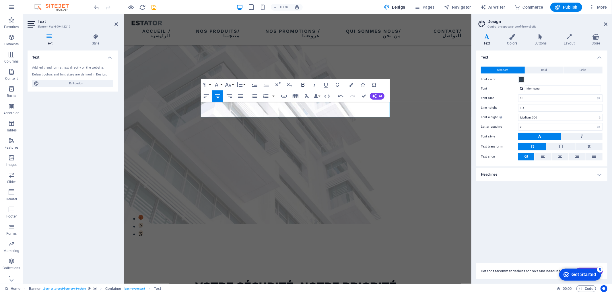
click at [306, 85] on button "Bold" at bounding box center [302, 84] width 11 height 11
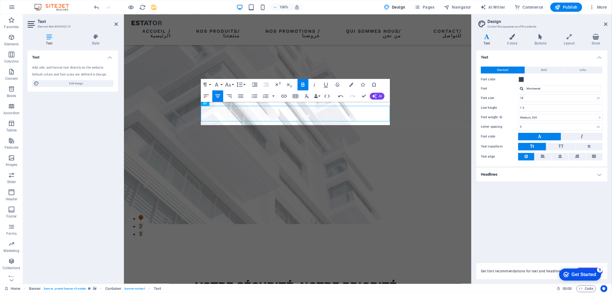
scroll to position [56, 0]
drag, startPoint x: 318, startPoint y: 122, endPoint x: 214, endPoint y: 109, distance: 105.1
click at [268, 98] on icon "button" at bounding box center [265, 96] width 7 height 7
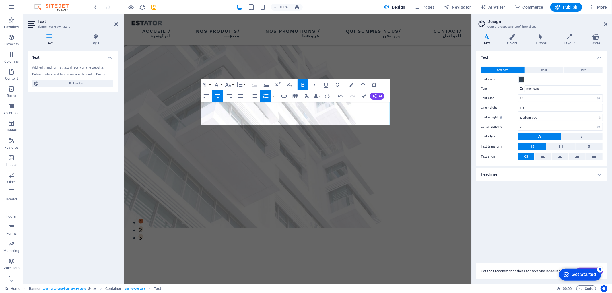
click at [268, 96] on icon "button" at bounding box center [265, 96] width 7 height 7
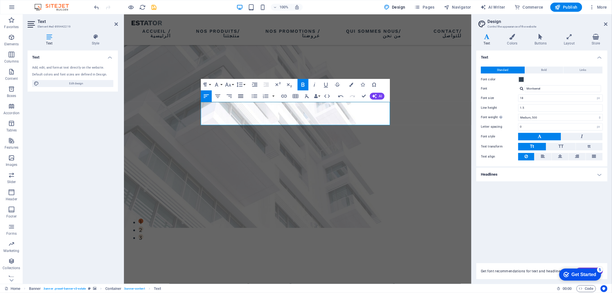
click at [239, 98] on icon "button" at bounding box center [240, 96] width 7 height 7
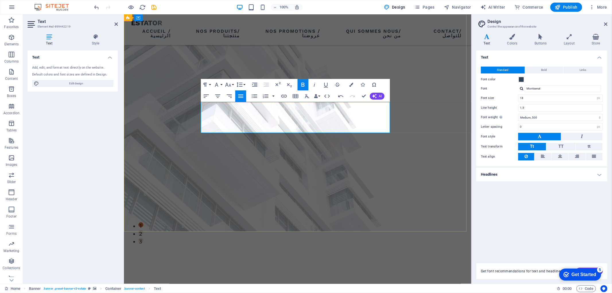
scroll to position [48, 0]
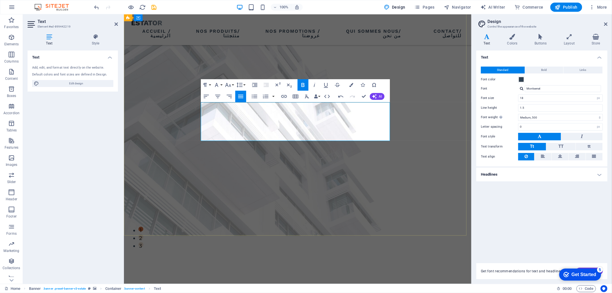
drag, startPoint x: 285, startPoint y: 136, endPoint x: 296, endPoint y: 136, distance: 10.9
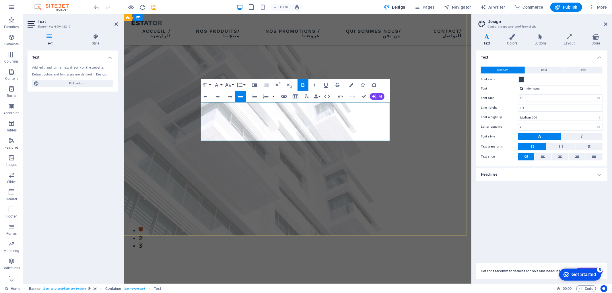
drag, startPoint x: 354, startPoint y: 137, endPoint x: 196, endPoint y: 138, distance: 158.0
